Goal: Task Accomplishment & Management: Manage account settings

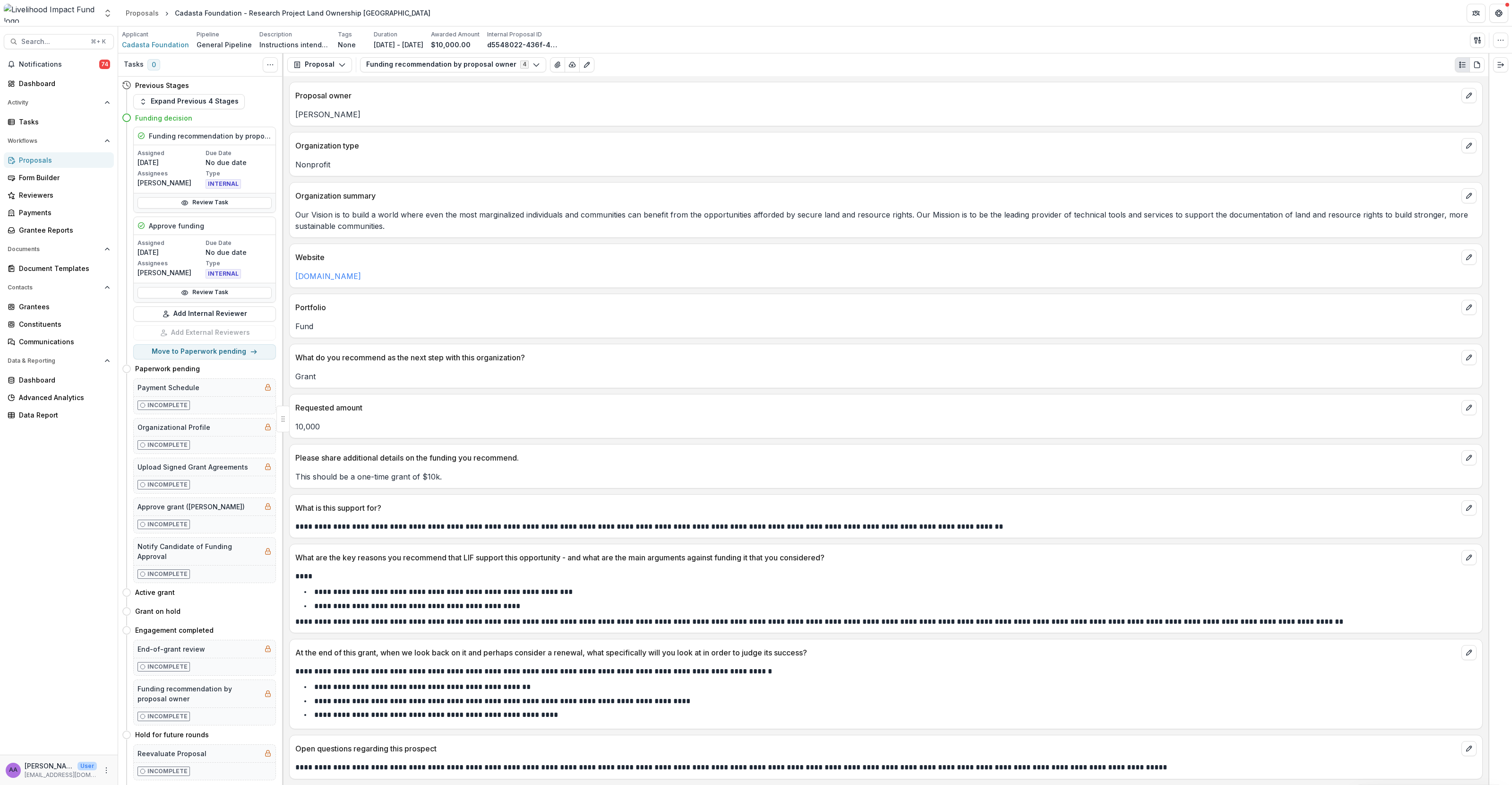
scroll to position [3, 0]
click at [346, 62] on button "Proposal" at bounding box center [320, 65] width 64 height 15
click at [173, 43] on span "Cadasta Foundation" at bounding box center [156, 44] width 67 height 10
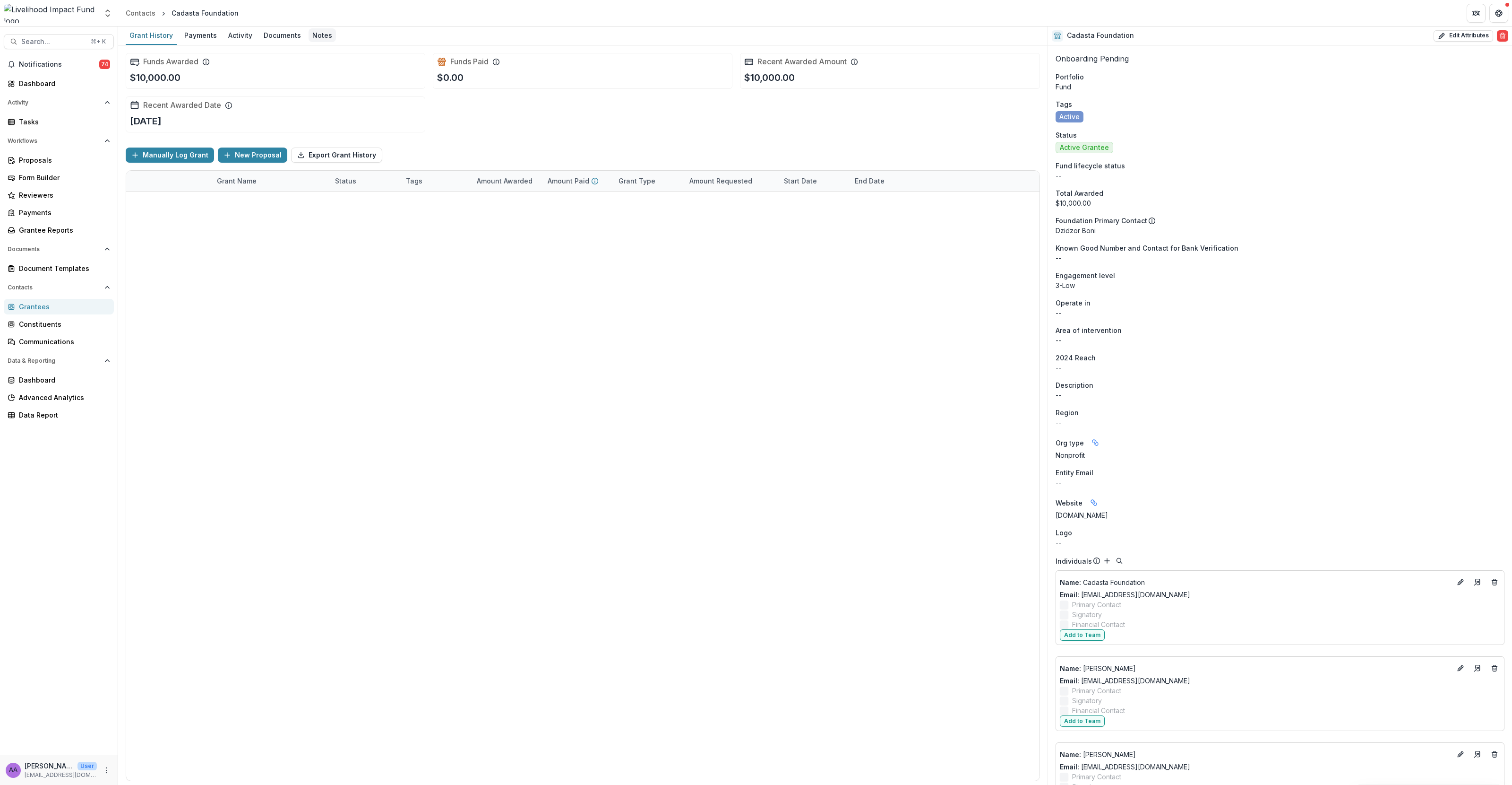
click at [315, 38] on div "Notes" at bounding box center [323, 35] width 28 height 14
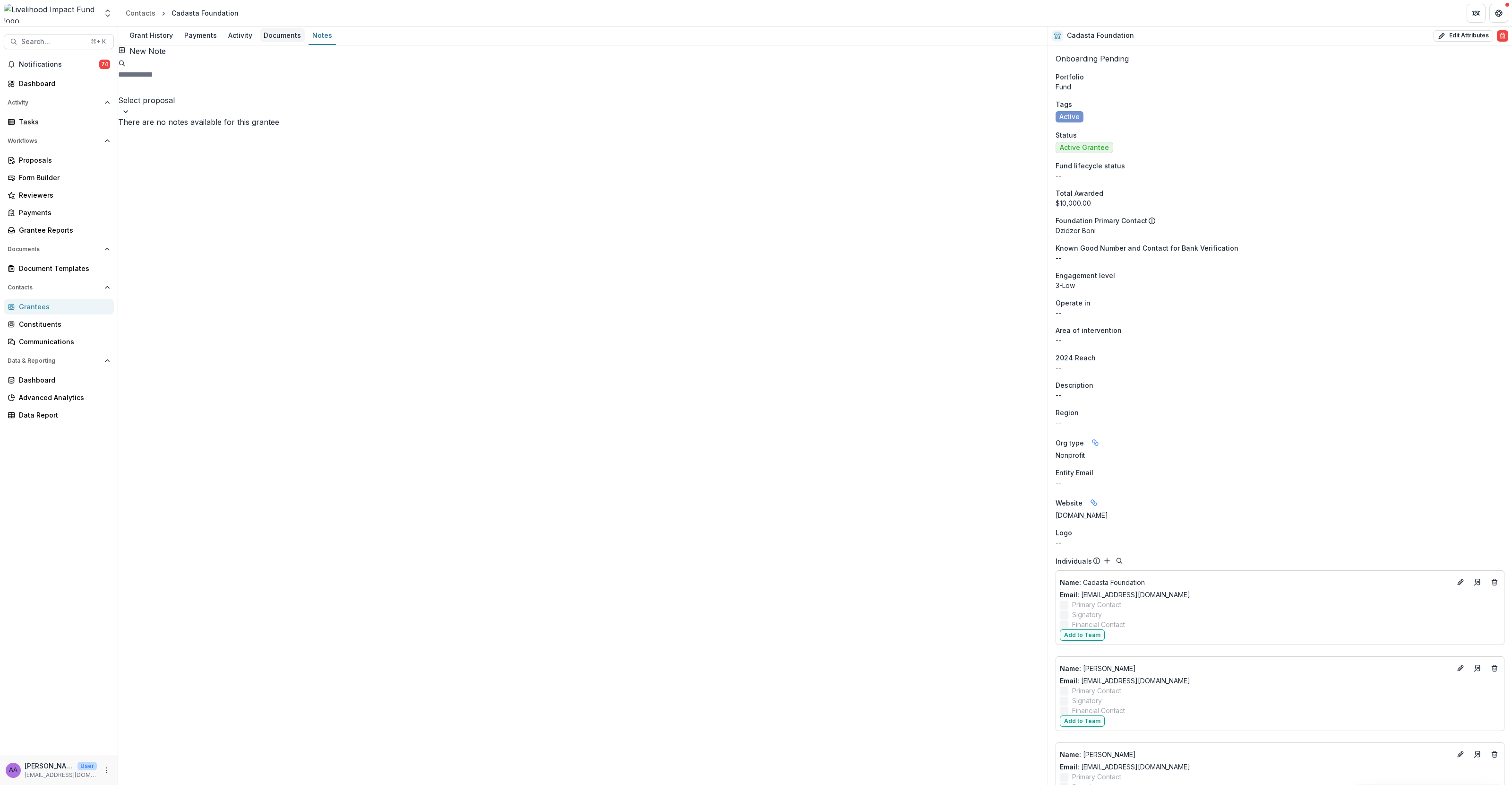
click at [277, 36] on div "Documents" at bounding box center [282, 35] width 45 height 14
click at [150, 28] on div "Grant History" at bounding box center [151, 35] width 51 height 14
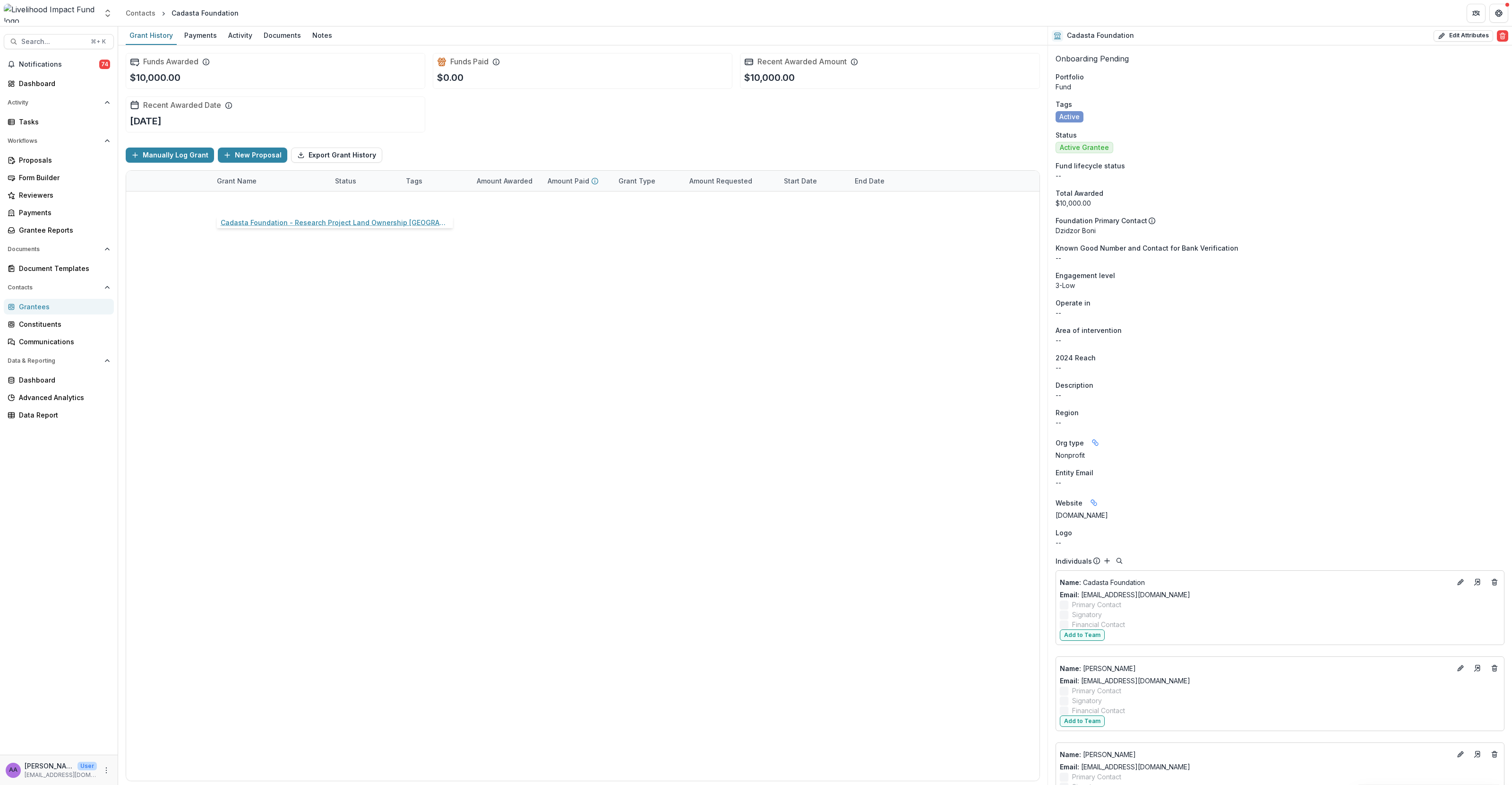
click at [241, 199] on link "Cadasta Foundation - Research Project Land Ownership [GEOGRAPHIC_DATA]" at bounding box center [270, 202] width 107 height 10
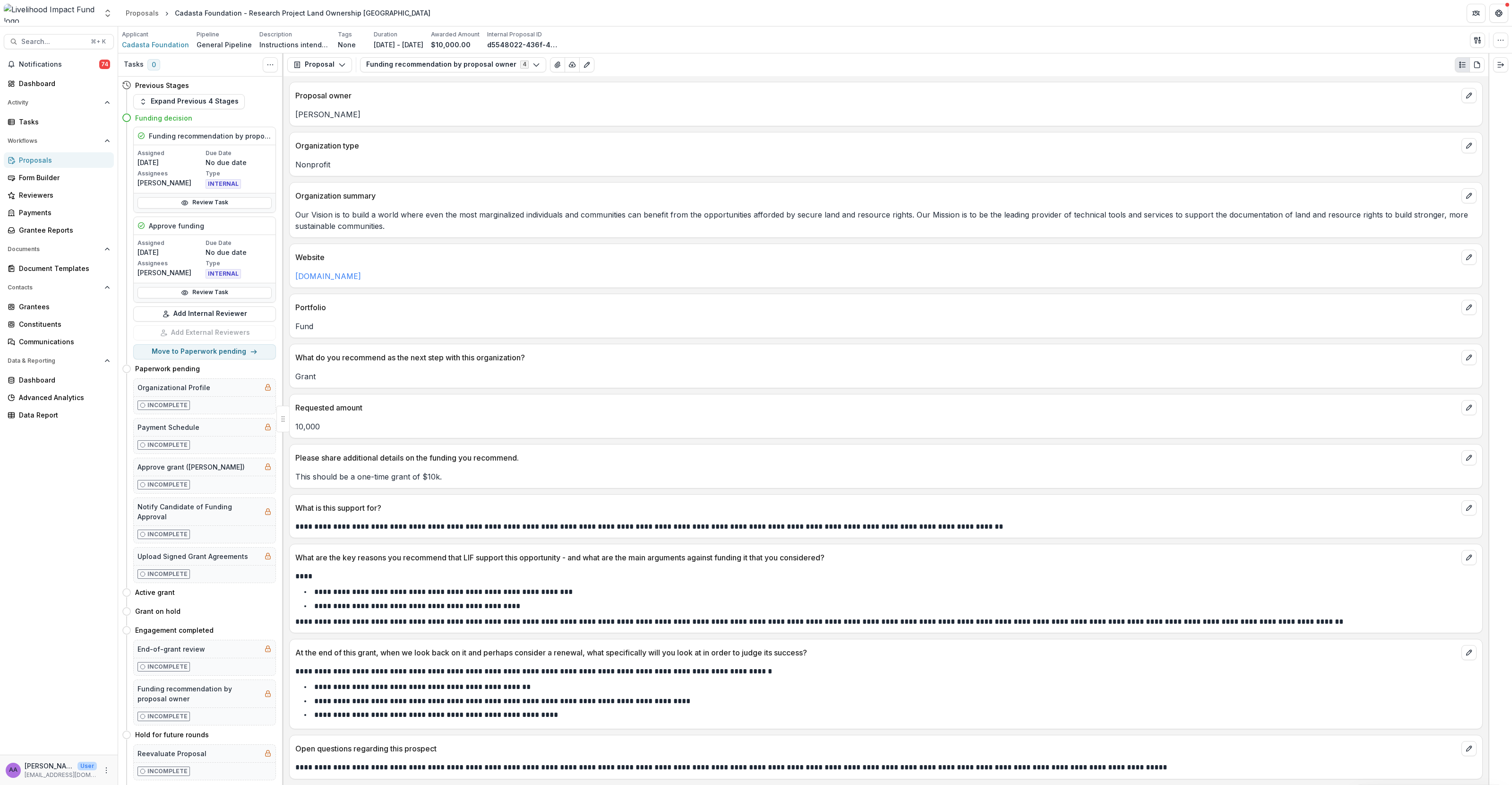
scroll to position [3, 0]
drag, startPoint x: 376, startPoint y: 619, endPoint x: 1285, endPoint y: 615, distance: 909.0
click at [1285, 616] on p "**********" at bounding box center [884, 621] width 1179 height 11
click at [342, 65] on icon "button" at bounding box center [343, 65] width 8 height 8
click at [405, 64] on button "Funding recommendation by proposal owner 4" at bounding box center [453, 65] width 186 height 15
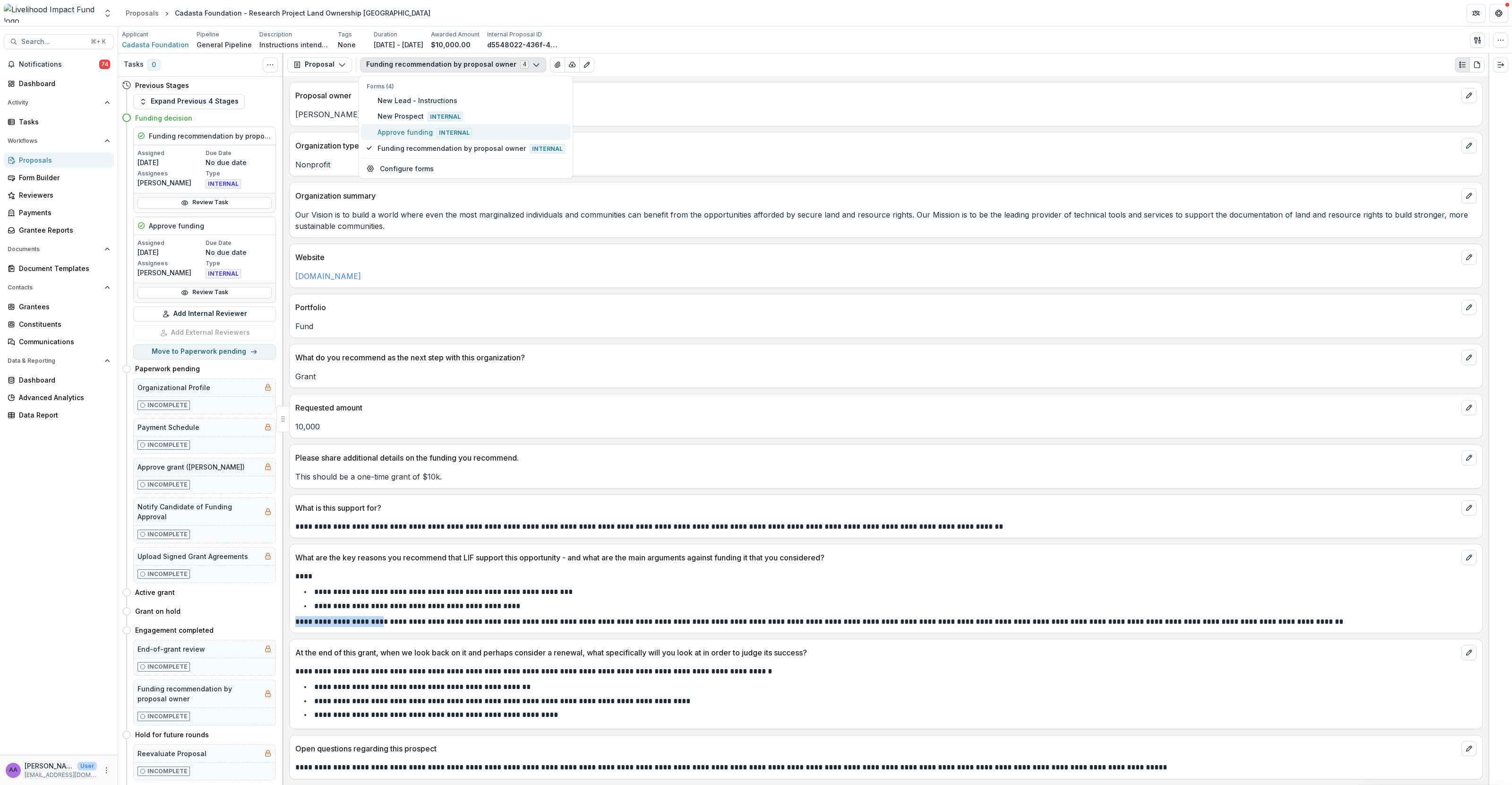
click at [407, 126] on span "Approve funding Internal" at bounding box center [471, 132] width 188 height 11
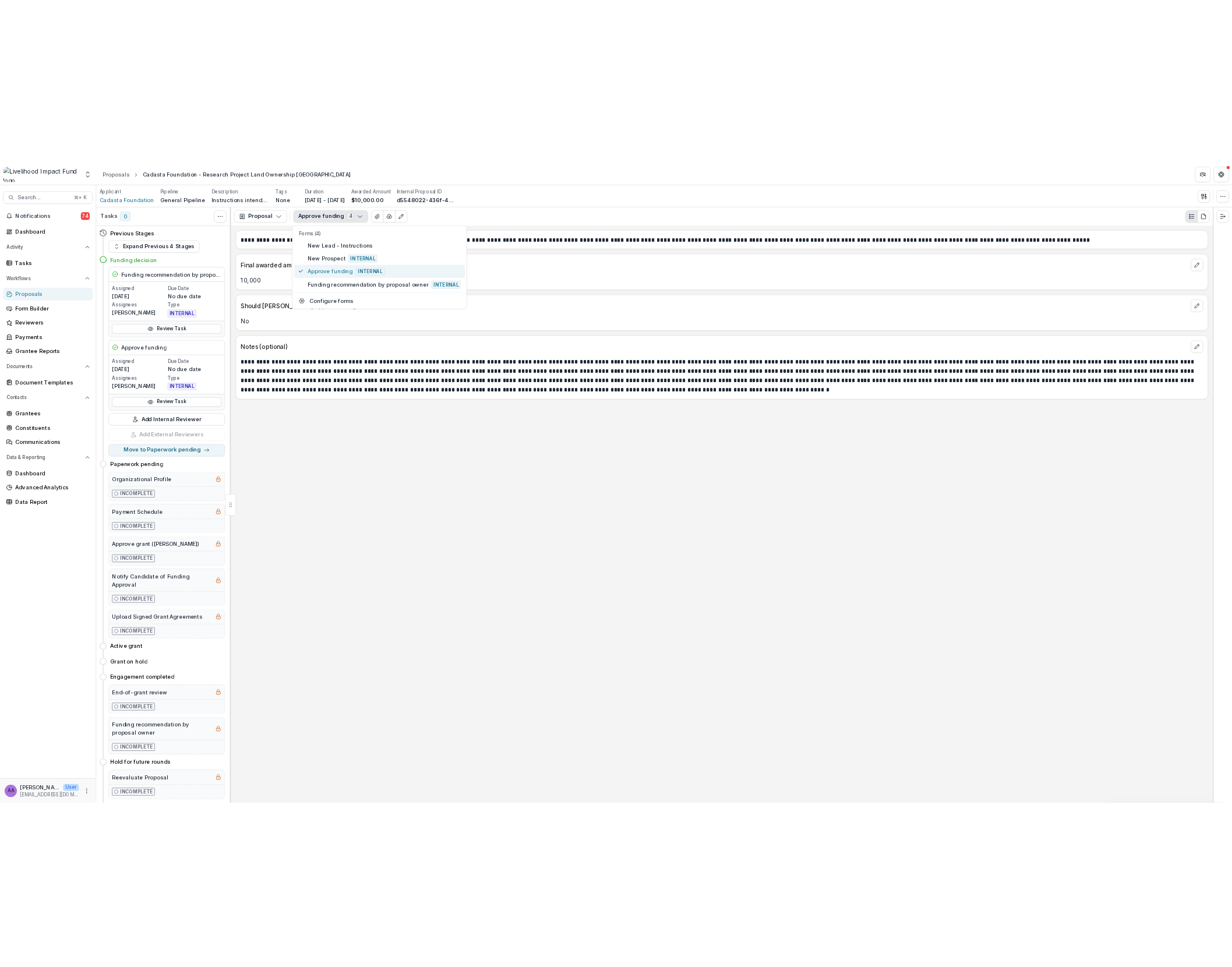
scroll to position [0, 0]
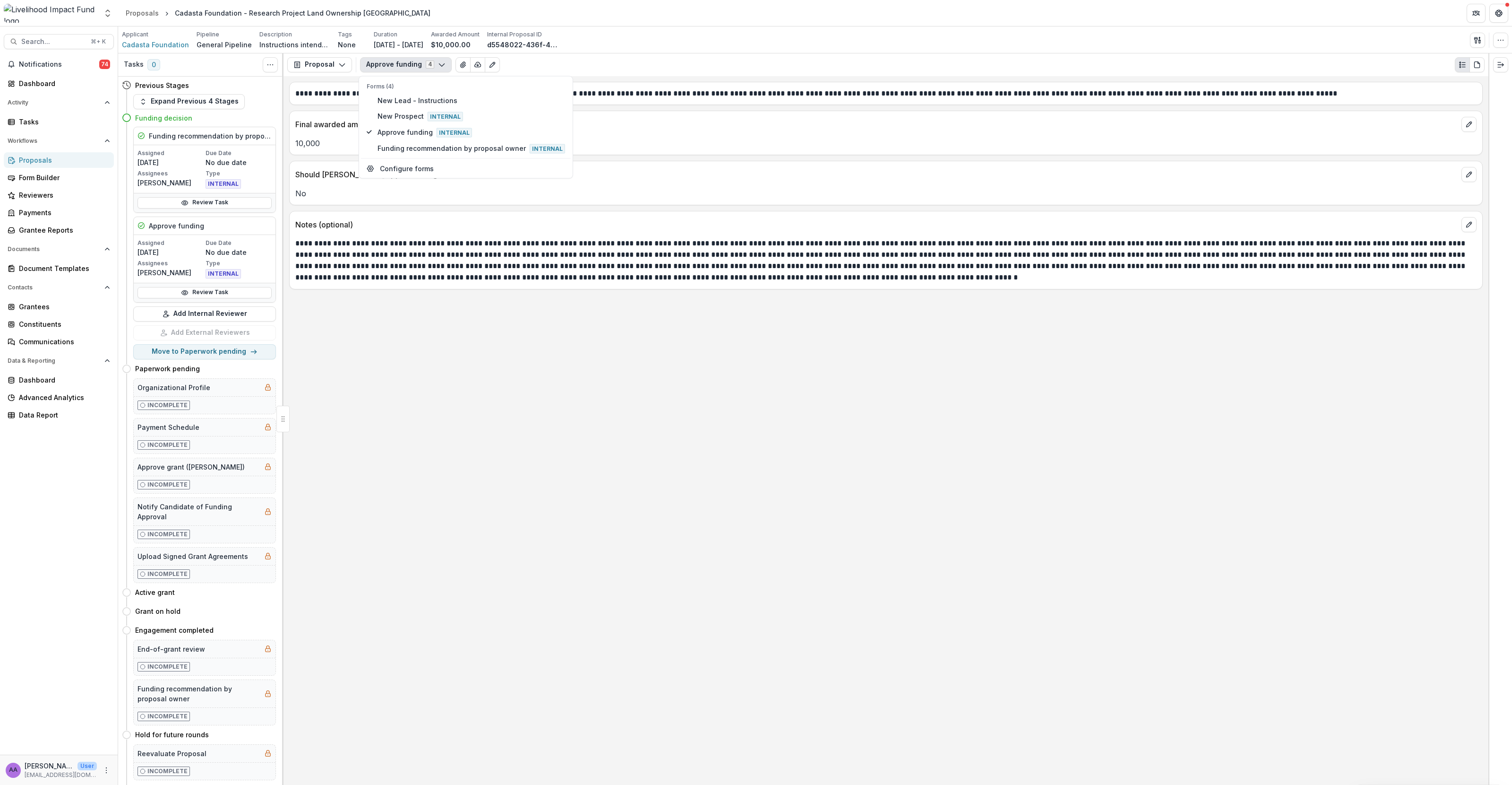
click at [412, 379] on div "**********" at bounding box center [886, 430] width 1205 height 708
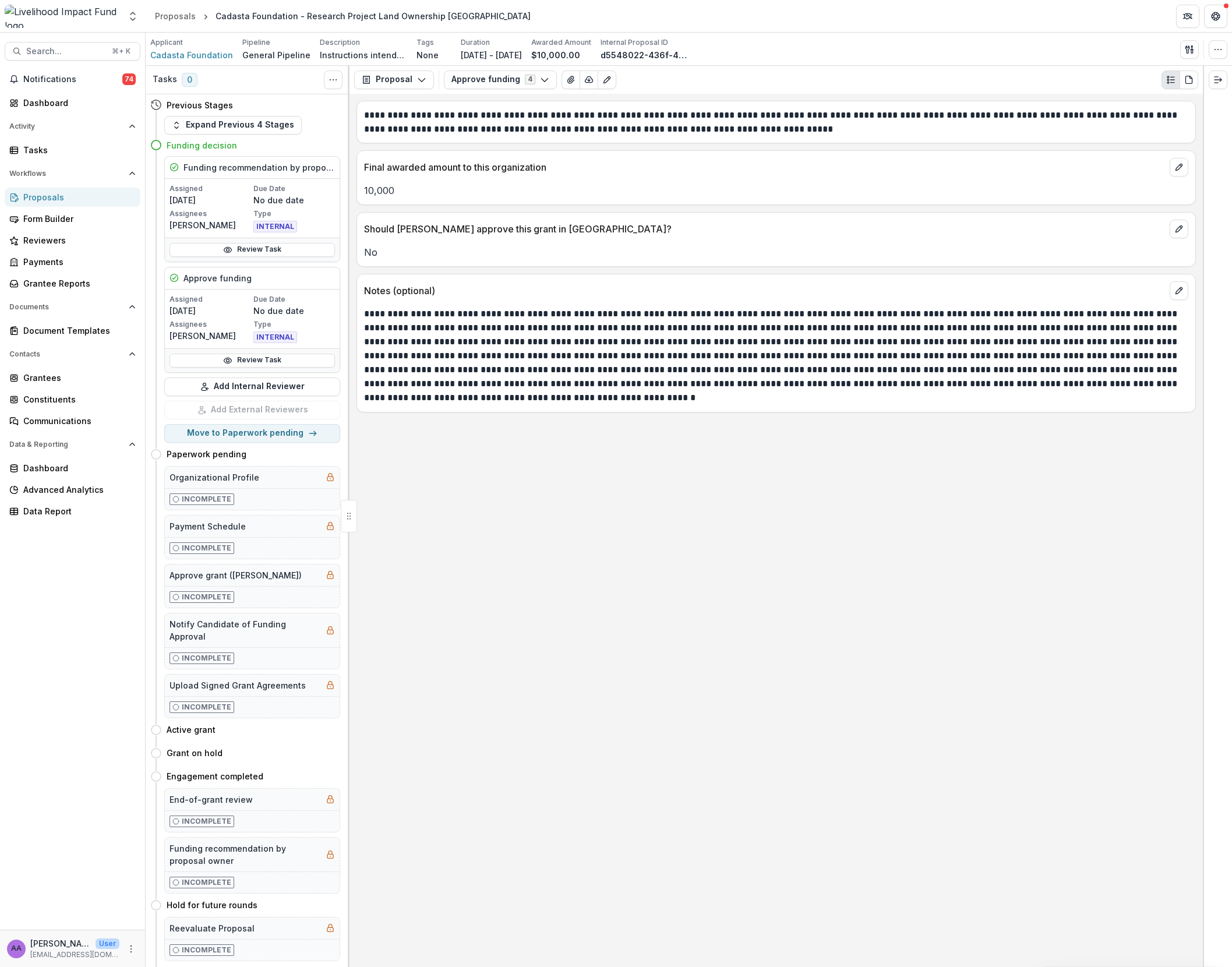
click at [60, 197] on div "Proposals" at bounding box center [77, 196] width 108 height 12
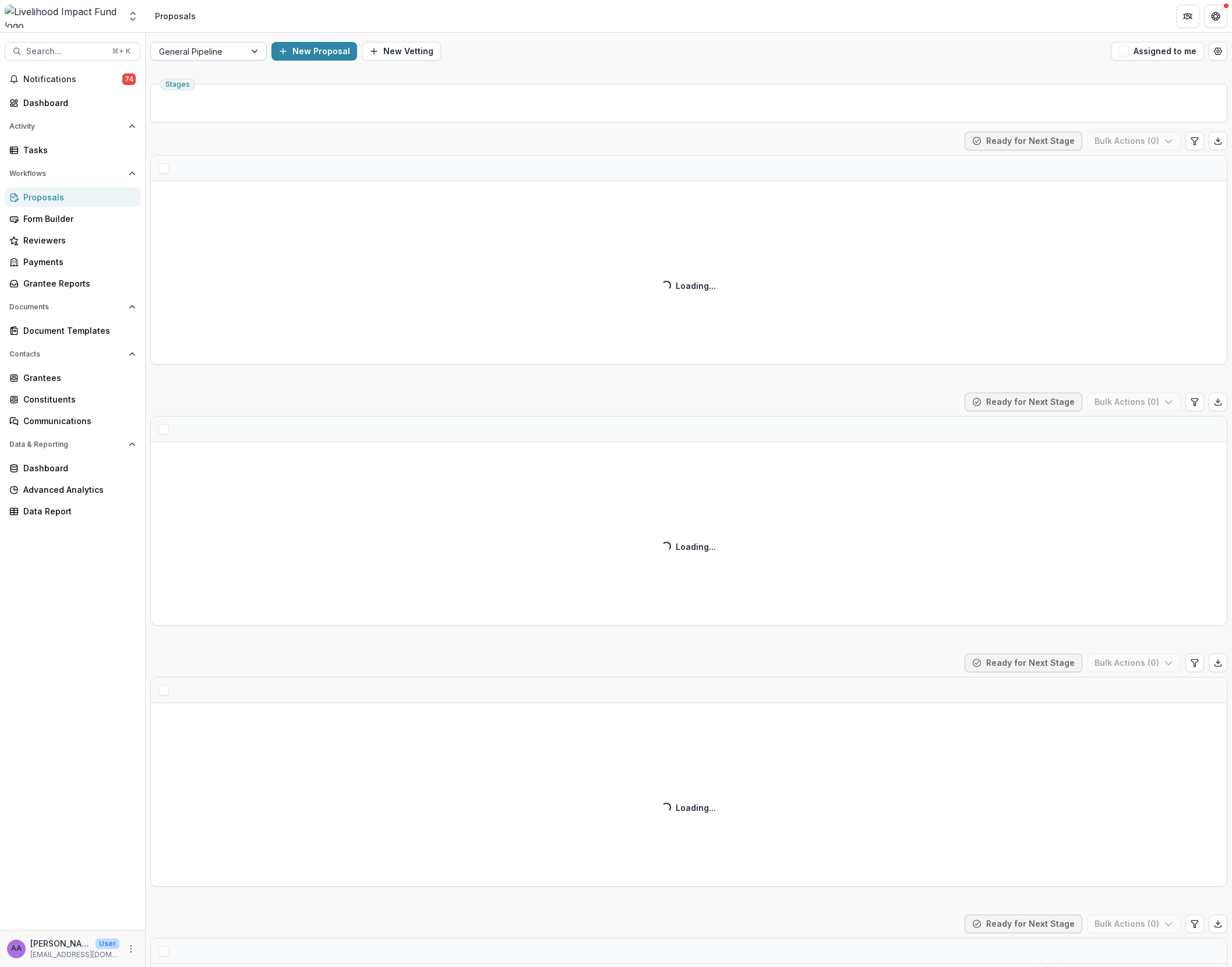
click at [236, 57] on div at bounding box center [197, 51] width 78 height 14
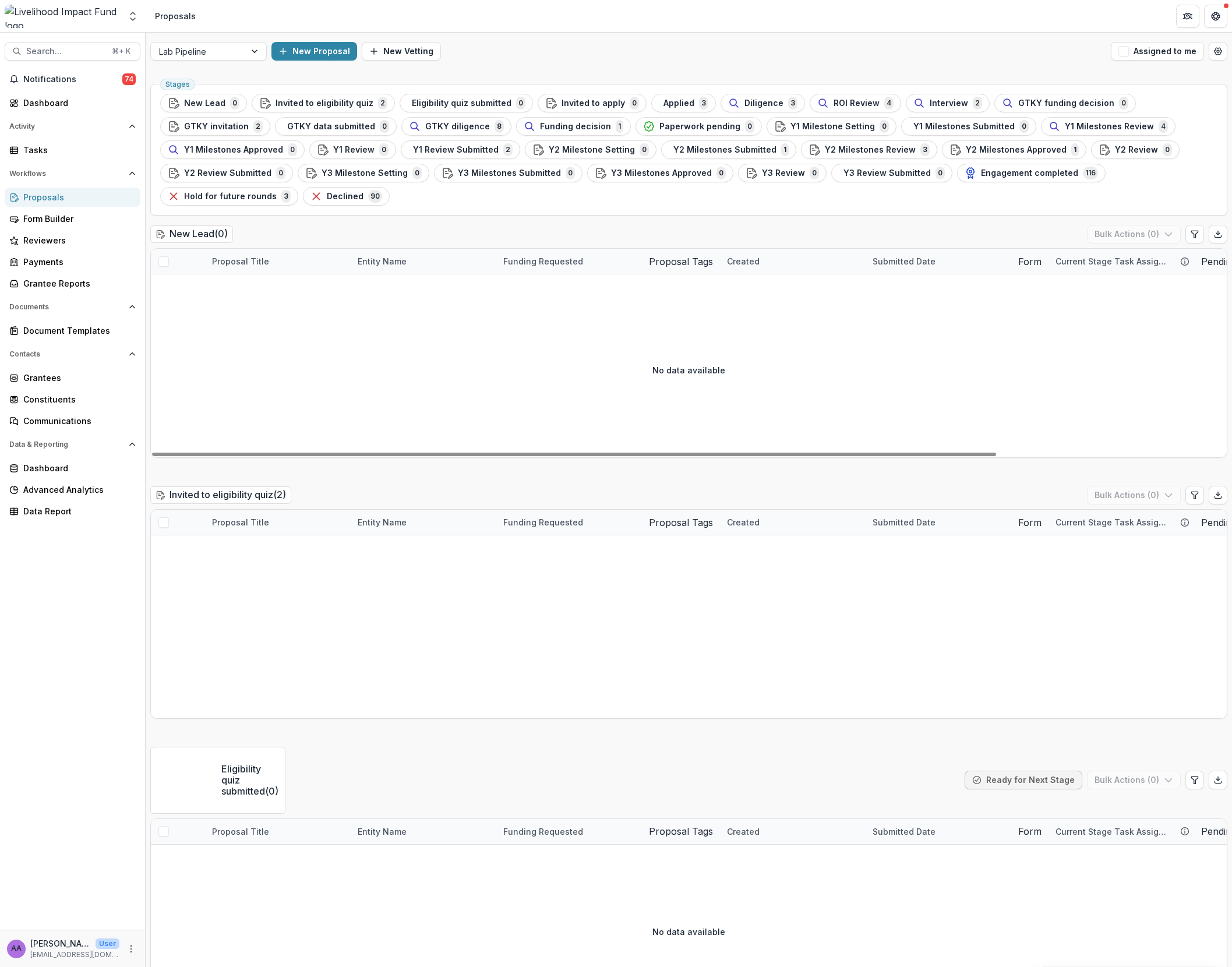
click at [677, 102] on span "Applied" at bounding box center [678, 103] width 31 height 9
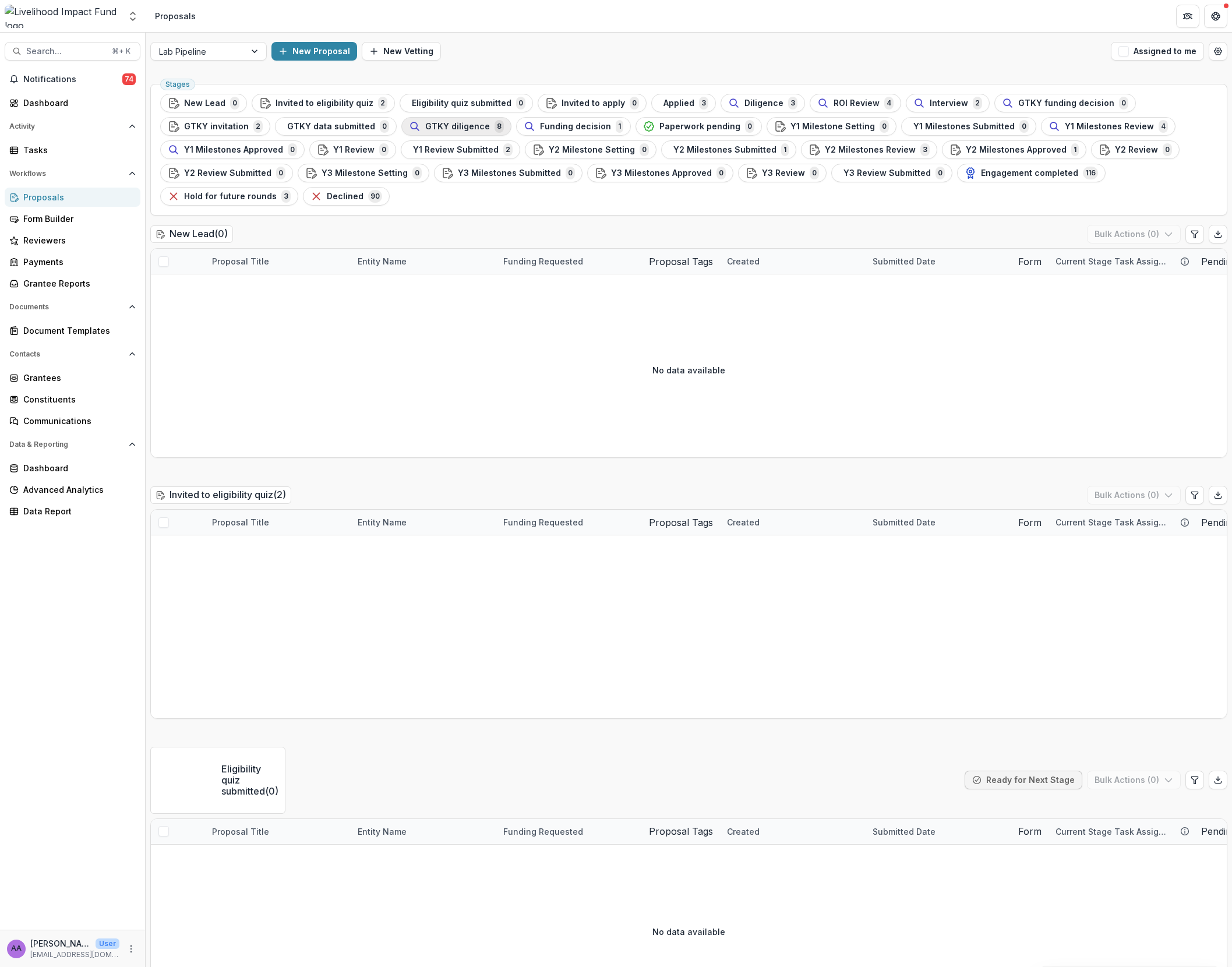
click at [491, 121] on div "GTKY diligence 8" at bounding box center [456, 127] width 95 height 13
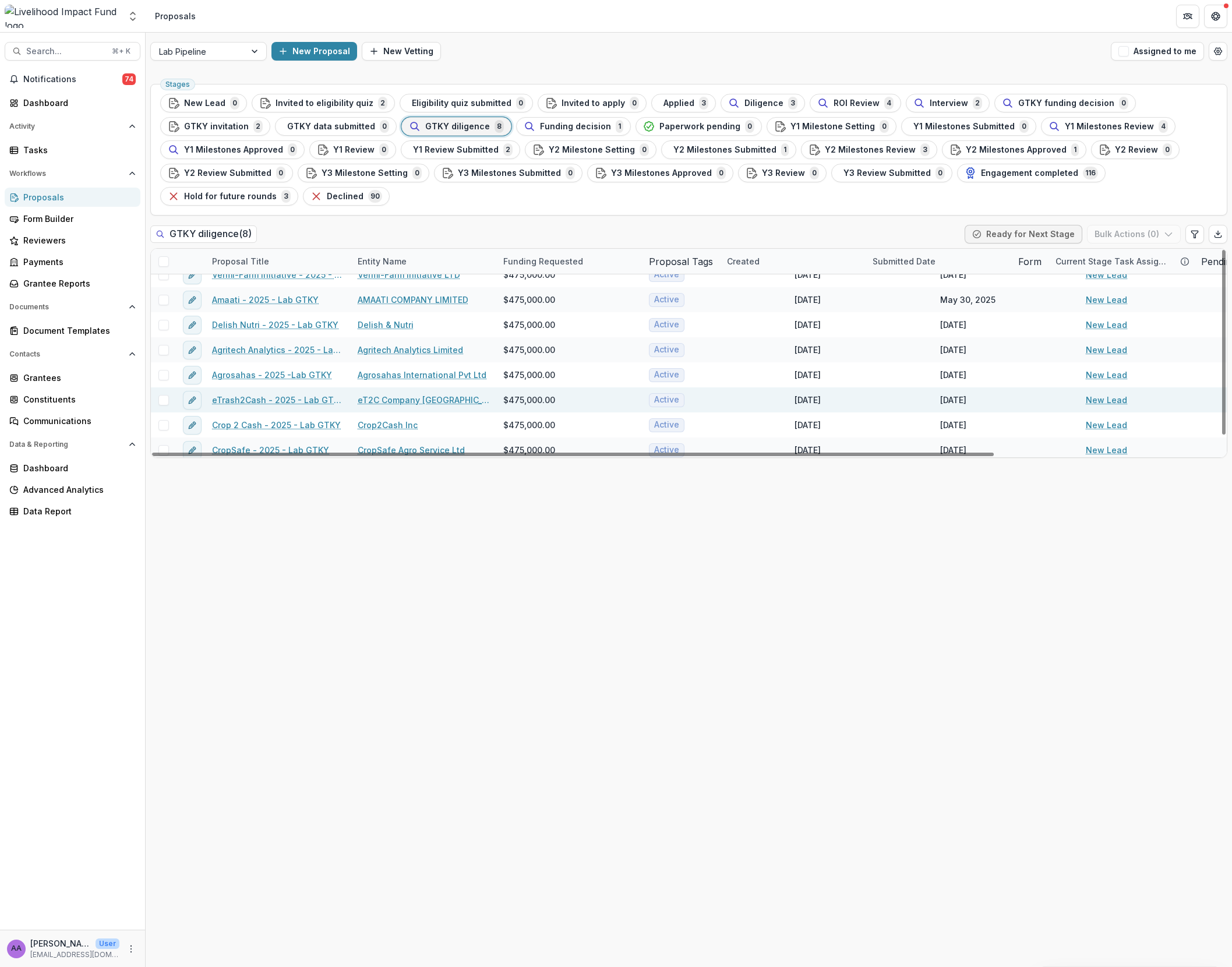
scroll to position [18, 0]
